Goal: Task Accomplishment & Management: Use online tool/utility

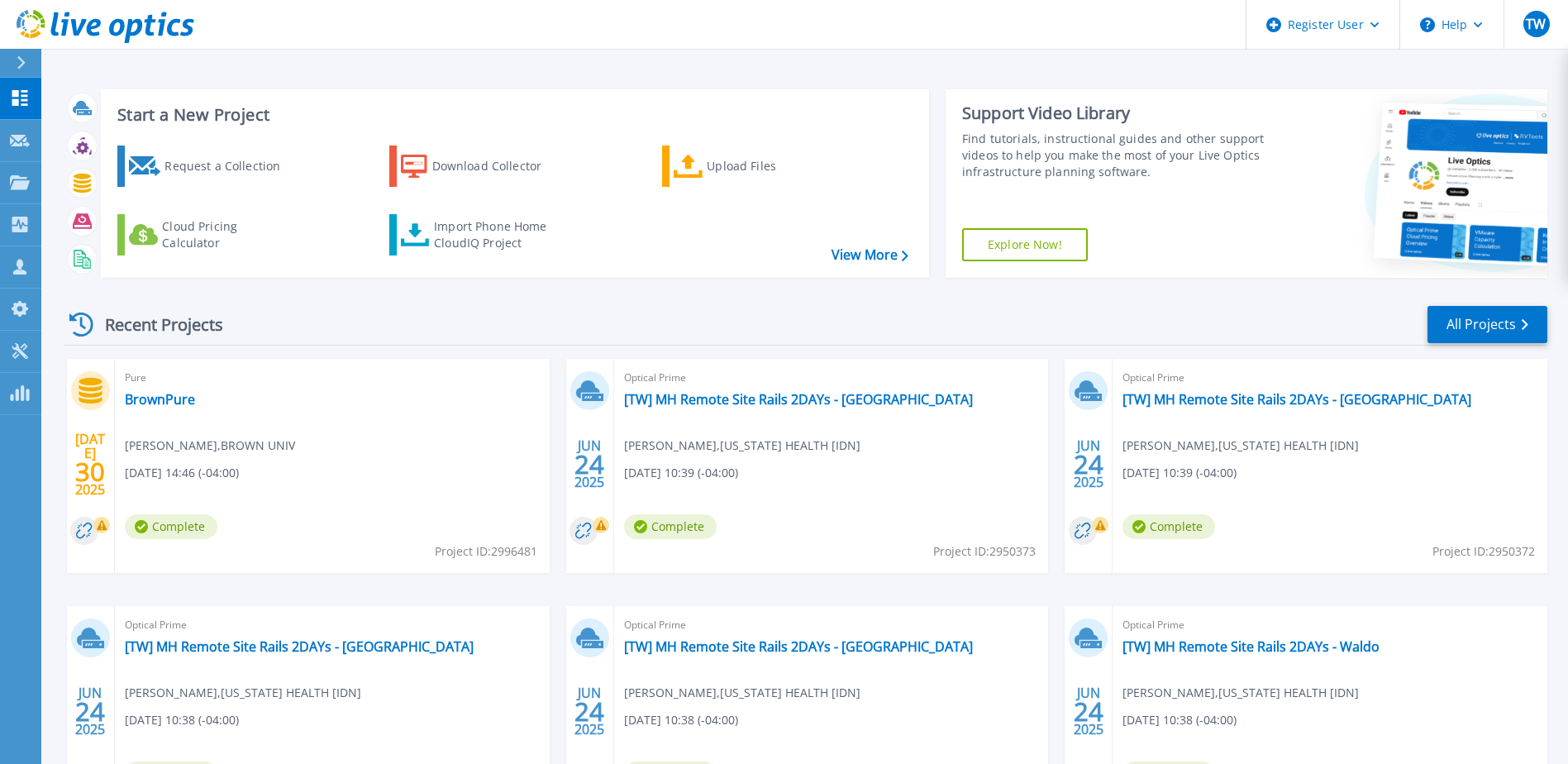
click at [1006, 249] on link "Explore Now!" at bounding box center [1025, 245] width 126 height 33
click at [767, 312] on div "Recent Projects All Projects" at bounding box center [805, 325] width 1484 height 41
click at [31, 143] on link "Request Capture Request Capture" at bounding box center [20, 141] width 41 height 42
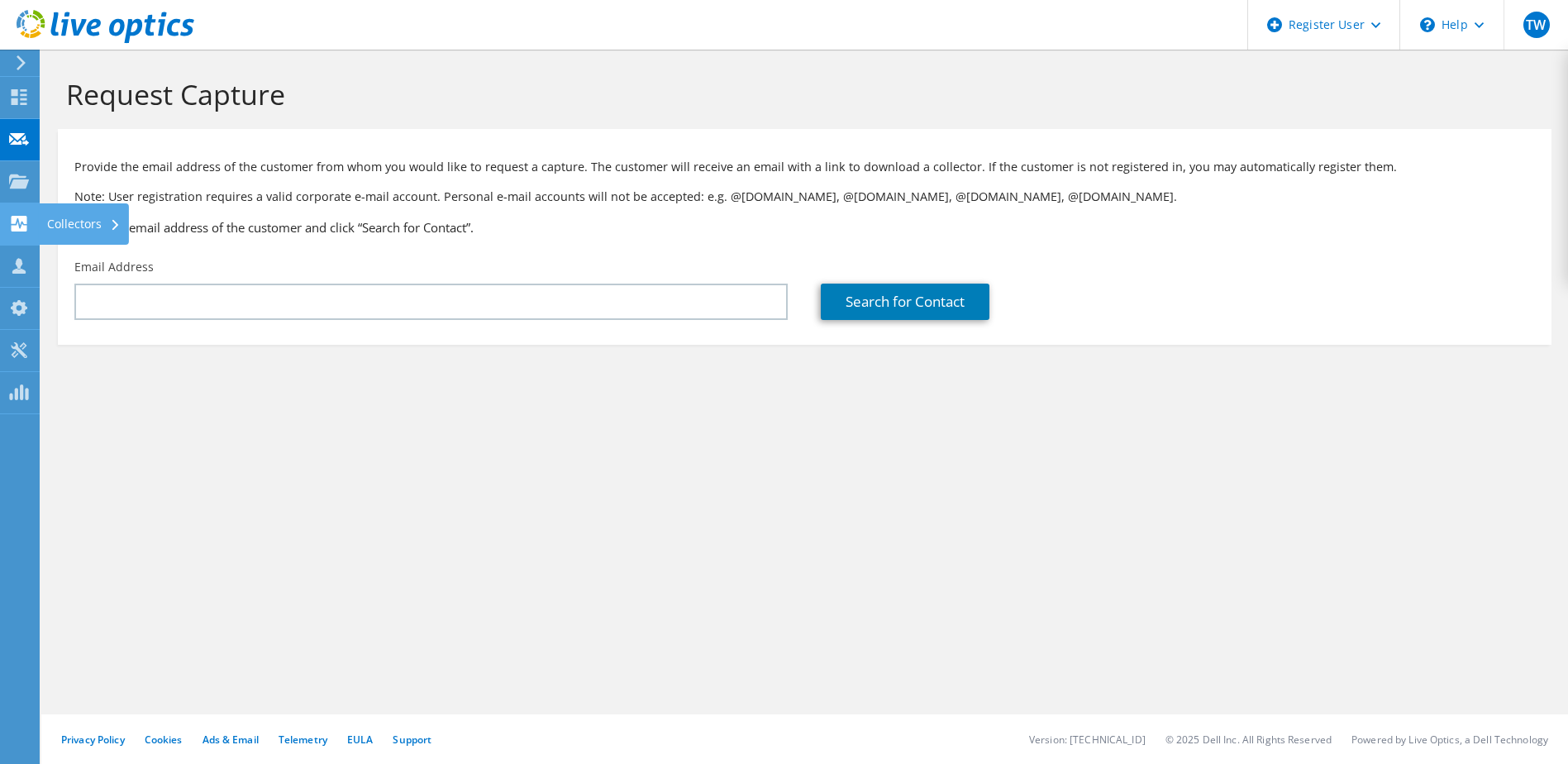
click at [13, 230] on use at bounding box center [19, 223] width 16 height 16
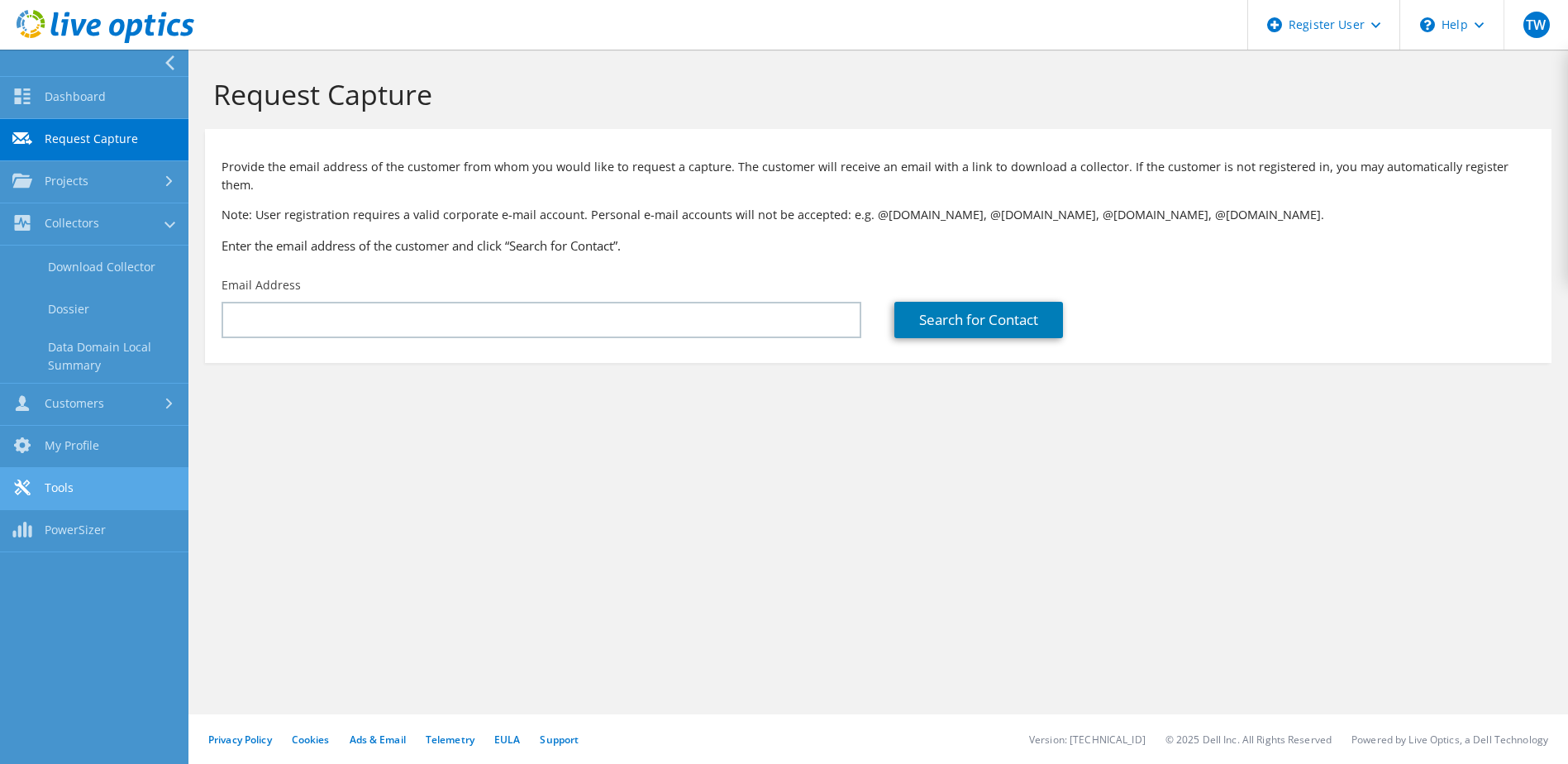
click at [89, 492] on link "Tools" at bounding box center [94, 490] width 189 height 42
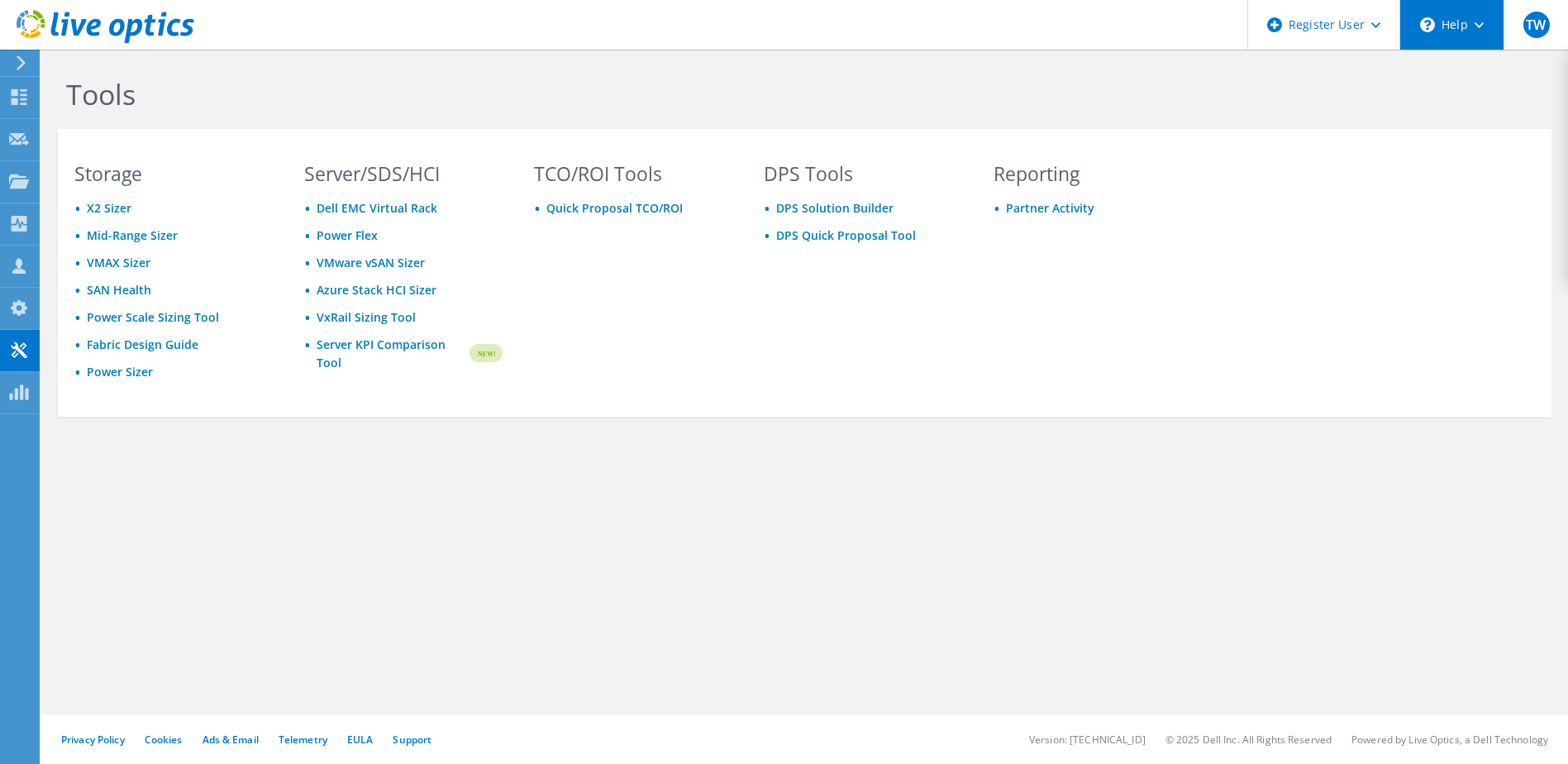
click at [1433, 20] on icon at bounding box center [1428, 25] width 15 height 15
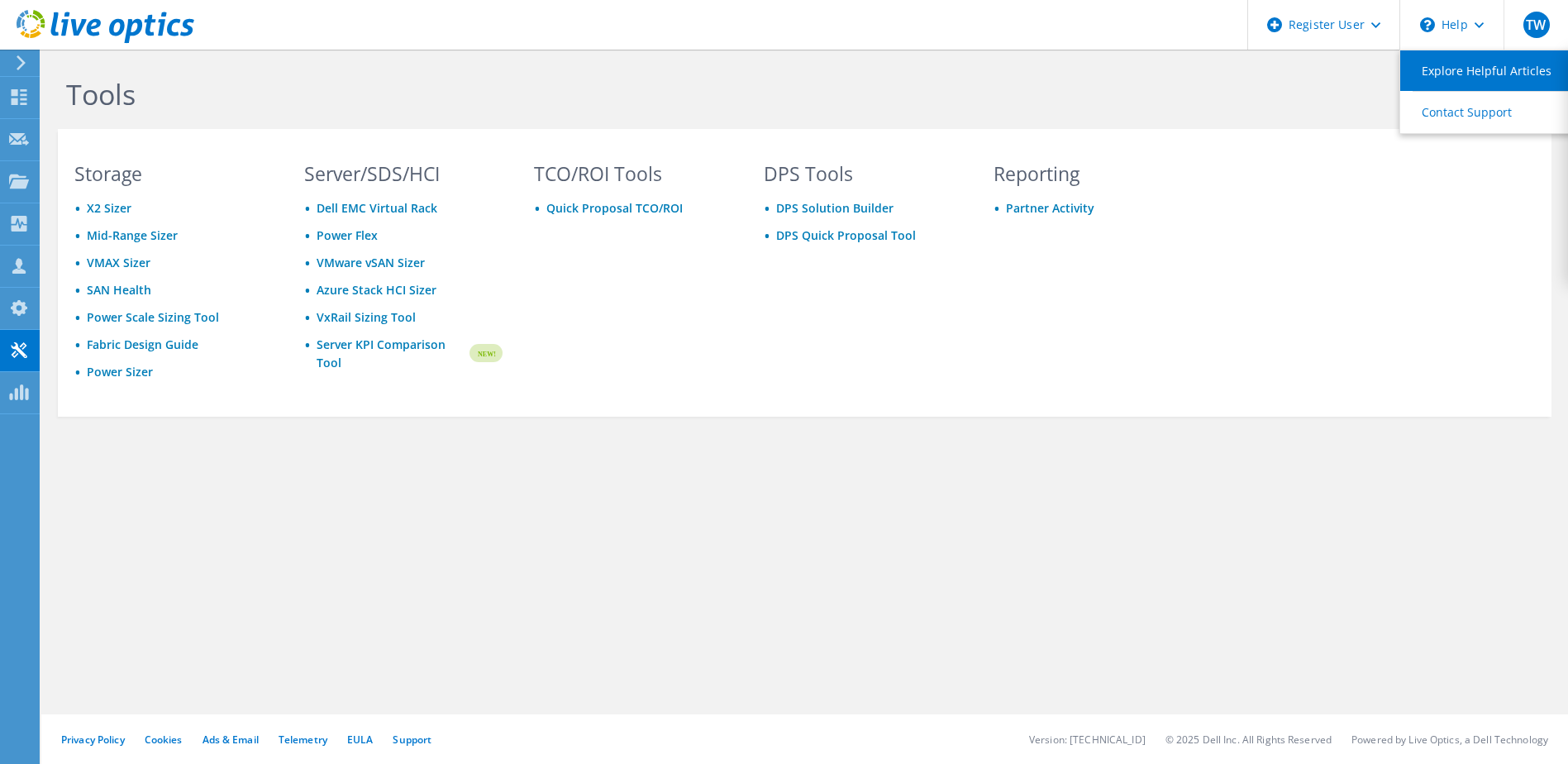
click at [1455, 69] on link "Explore Helpful Articles" at bounding box center [1493, 71] width 184 height 41
